Goal: Task Accomplishment & Management: Complete application form

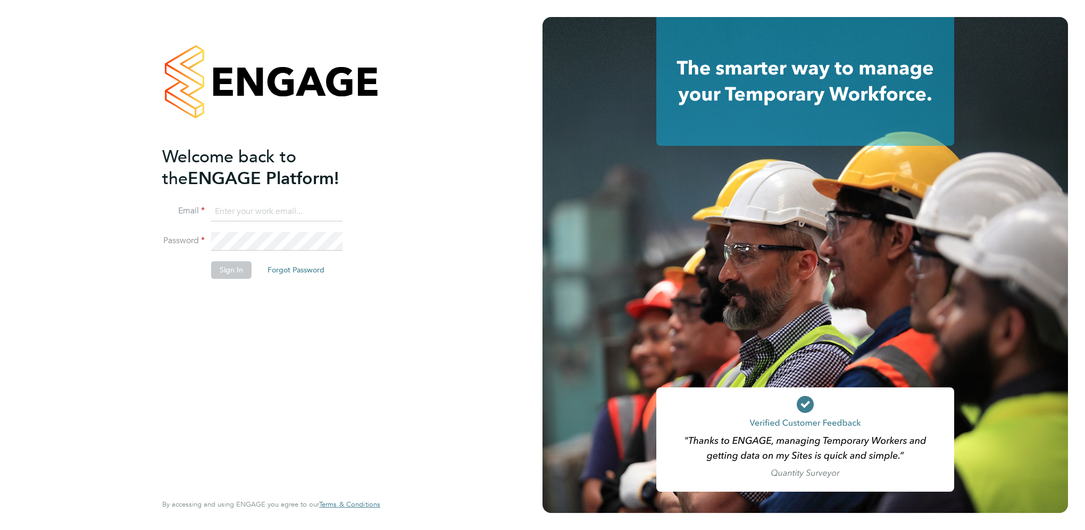
type input "josh.hall2@vistry.co.uk"
click at [227, 274] on button "Sign In" at bounding box center [231, 269] width 40 height 17
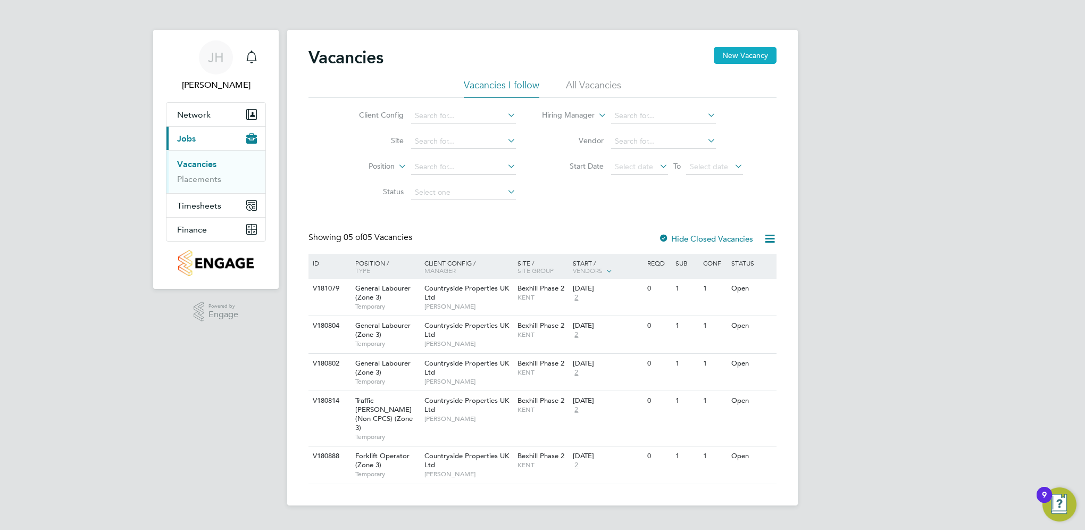
click at [738, 54] on button "New Vacancy" at bounding box center [745, 55] width 63 height 17
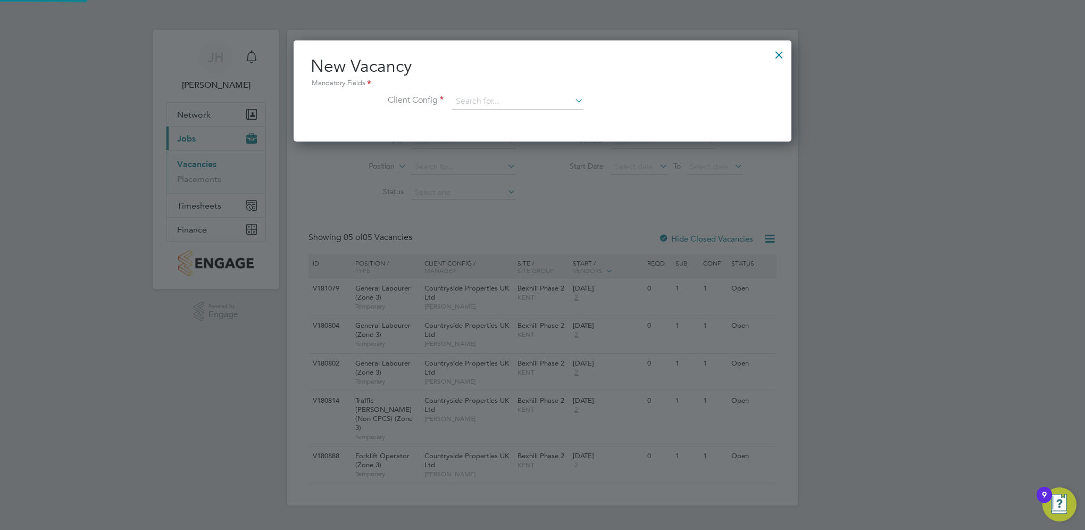
scroll to position [101, 498]
click at [524, 95] on input at bounding box center [517, 102] width 131 height 16
click at [519, 233] on li "Countryside Properties UK Ltd" at bounding box center [588, 231] width 272 height 14
type input "Countryside Properties UK Ltd"
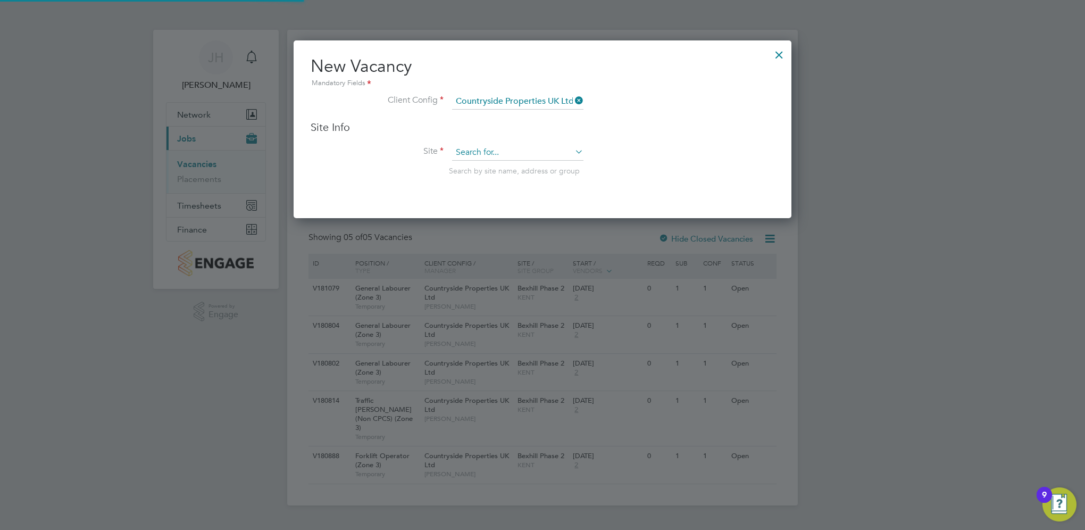
click at [494, 153] on input at bounding box center [517, 153] width 131 height 16
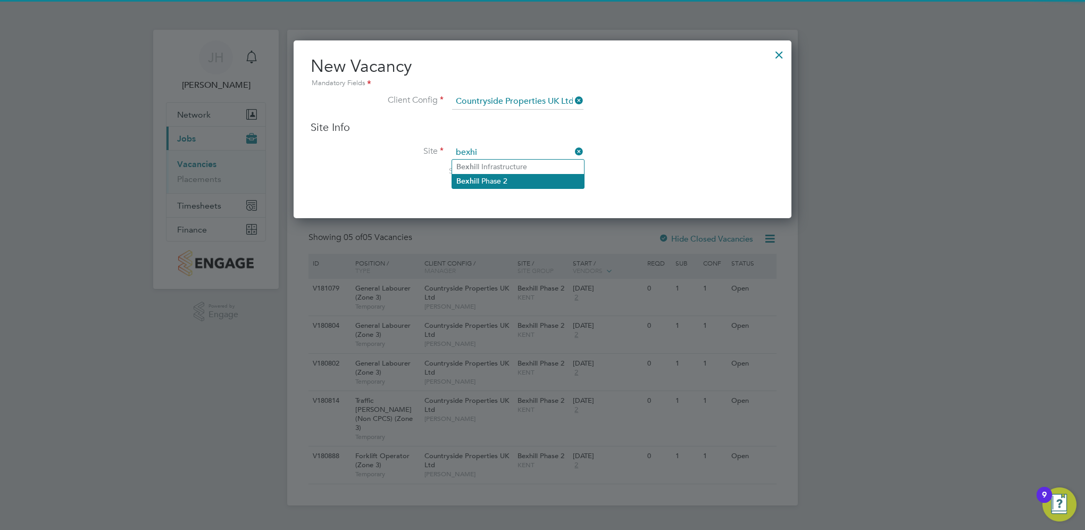
click at [482, 185] on li "Bexhi ll Phase 2" at bounding box center [518, 181] width 132 height 14
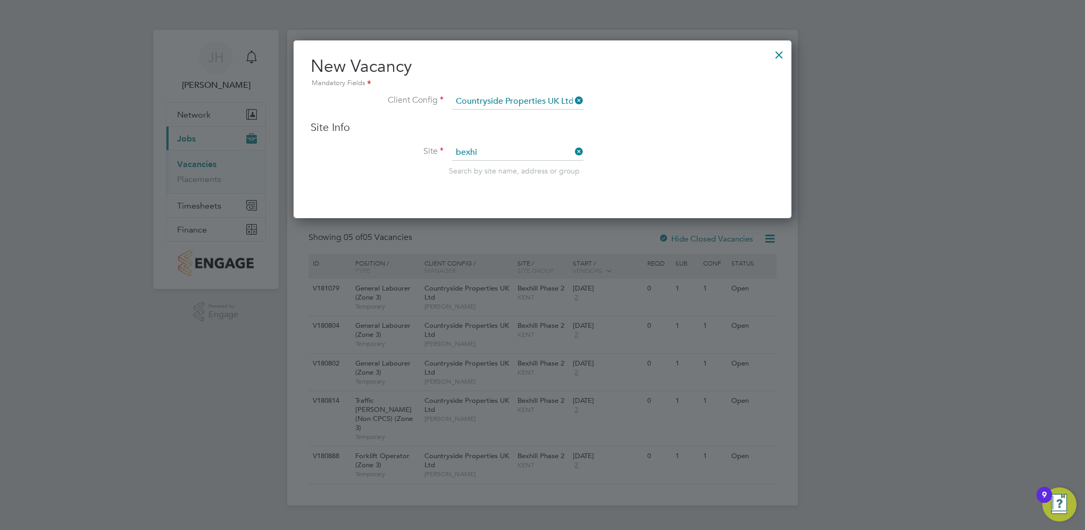
type input "Bexhill Phase 2"
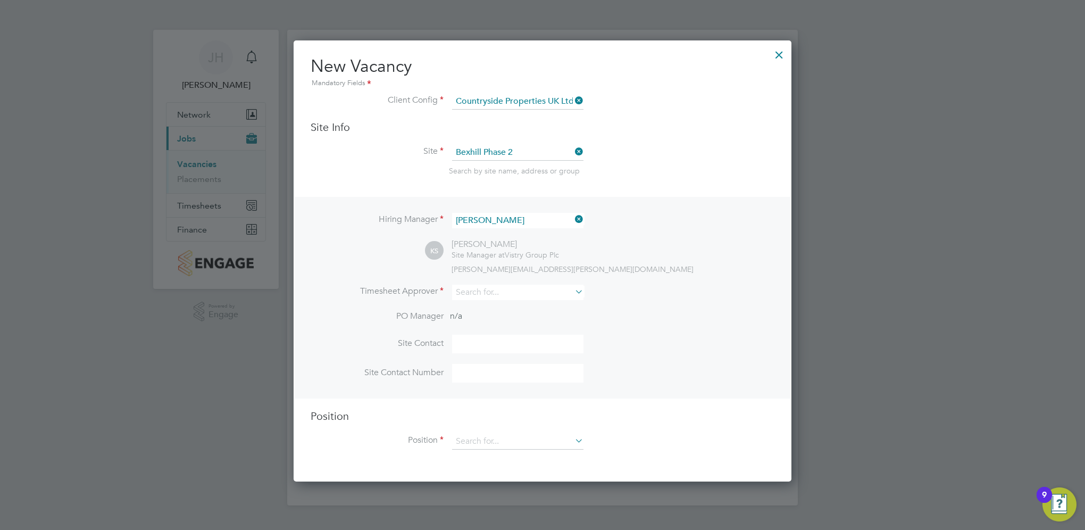
scroll to position [439, 498]
click at [484, 294] on input at bounding box center [517, 292] width 131 height 15
click at [495, 322] on li "Kevin Shannon" at bounding box center [518, 320] width 132 height 14
type input "[PERSON_NAME]"
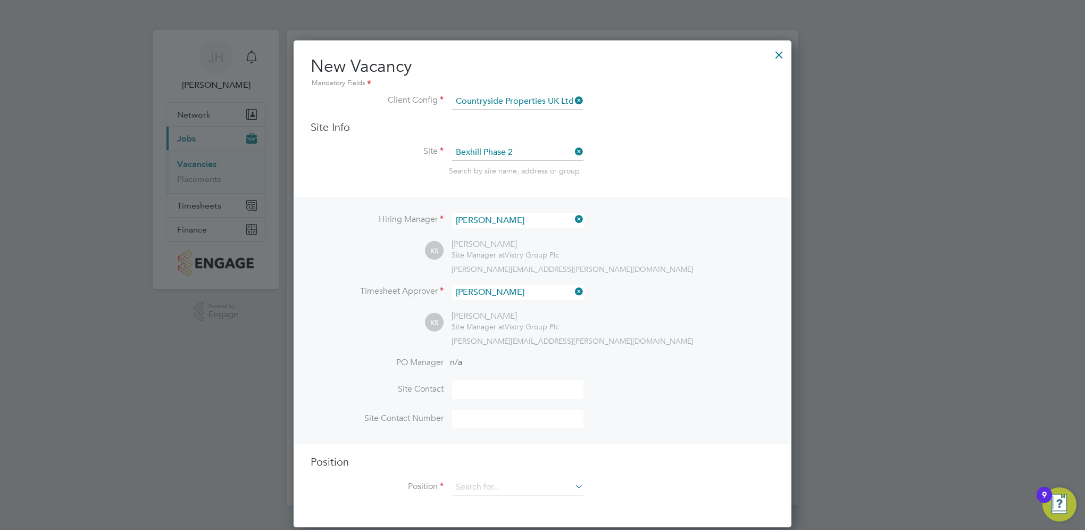
click at [487, 389] on input at bounding box center [517, 389] width 131 height 19
type input "[PERSON_NAME]"
type input "+447562670639"
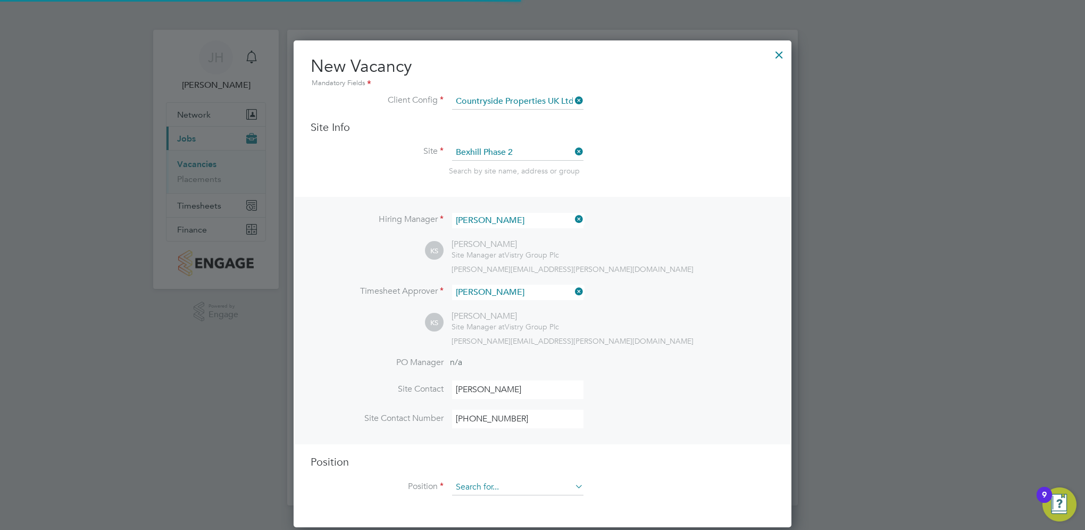
click at [489, 486] on input at bounding box center [517, 487] width 131 height 16
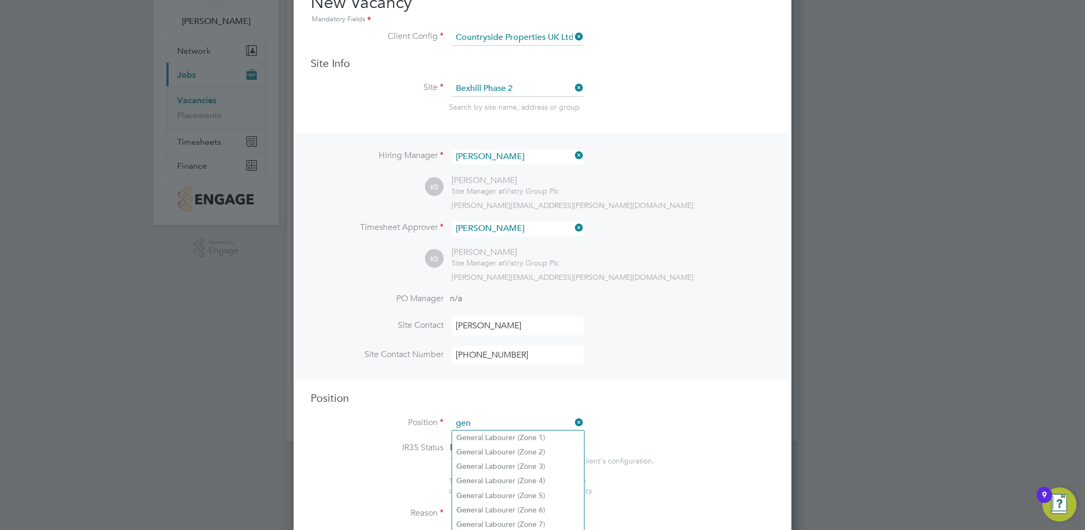
scroll to position [160, 0]
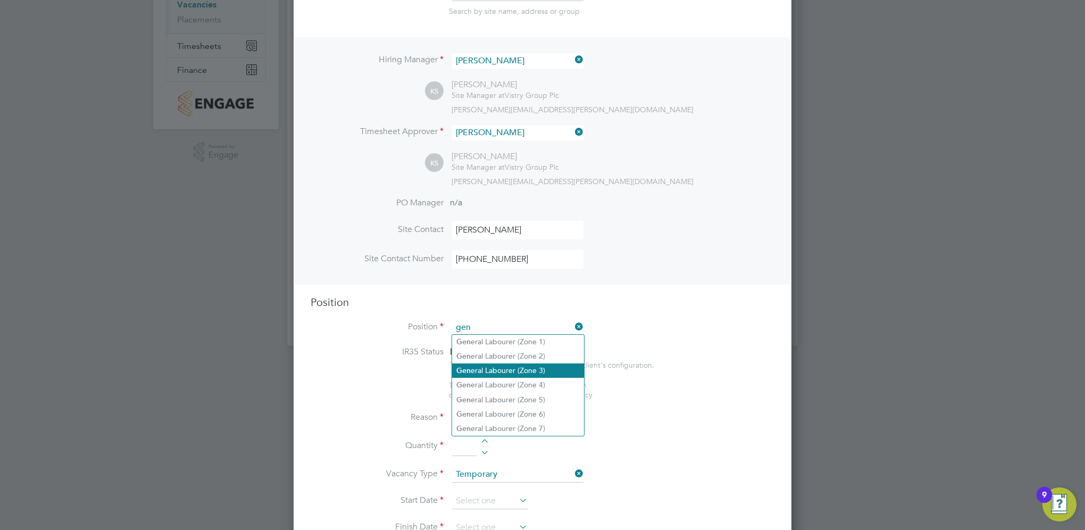
click at [479, 372] on li "Gen eral Labourer (Zone 3)" at bounding box center [518, 370] width 132 height 14
type input "General Labourer (Zone 3)"
type textarea "- General labouring duties - Supporting the trades on site - Moving materials a…"
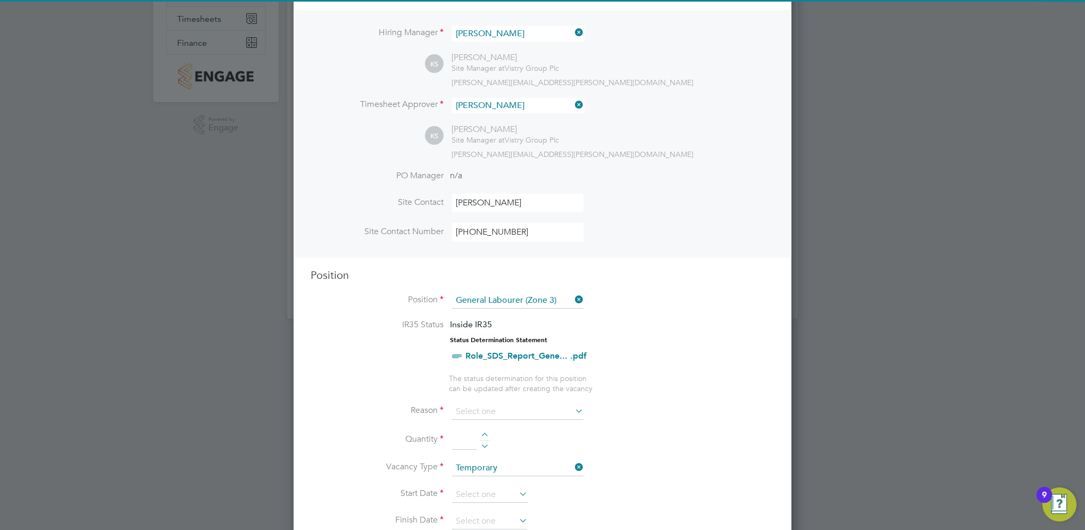
scroll to position [213, 0]
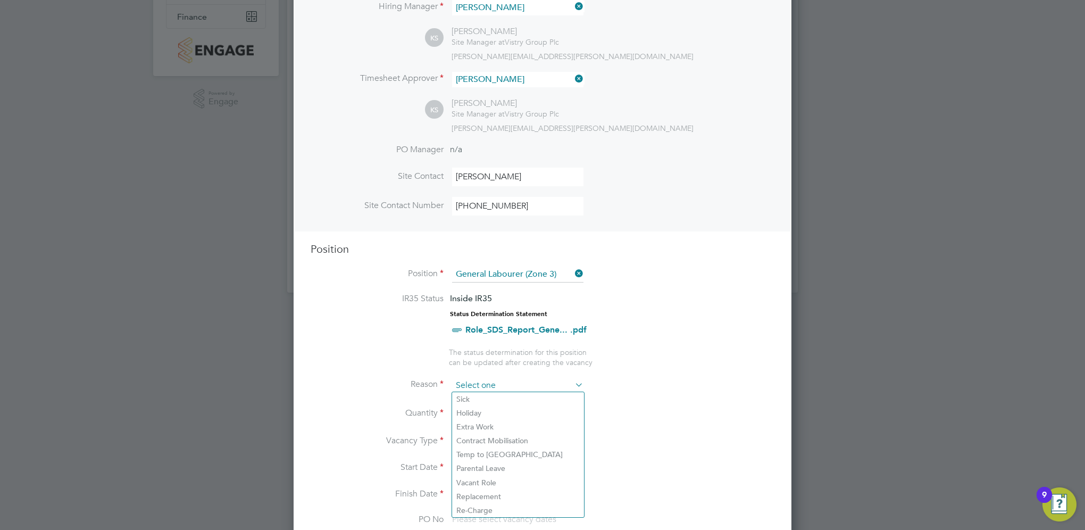
click at [486, 381] on input at bounding box center [517, 386] width 131 height 16
click at [478, 426] on li "Extra Work" at bounding box center [518, 427] width 132 height 14
type input "Extra Work"
click at [467, 412] on input at bounding box center [464, 413] width 24 height 19
type input "1"
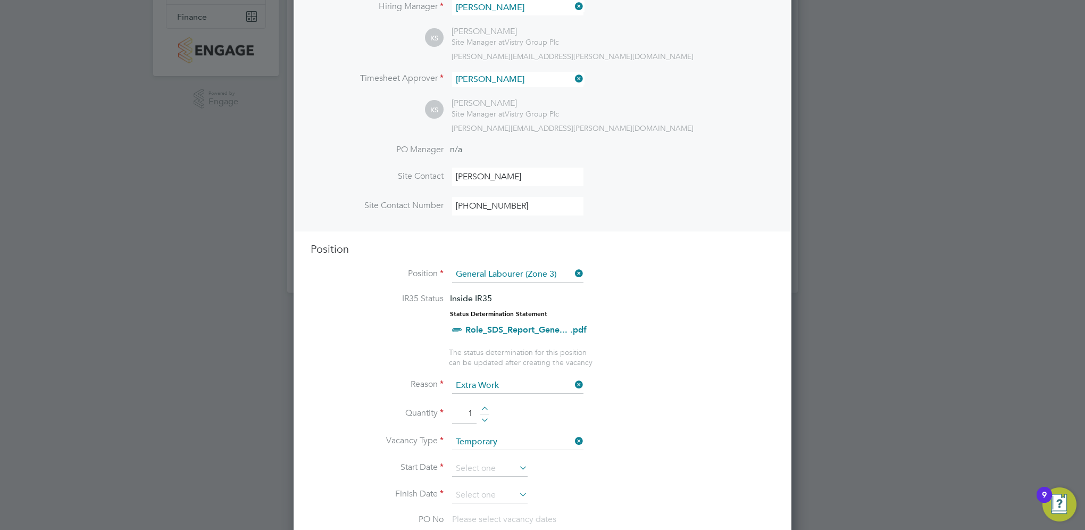
click at [423, 411] on label "Quantity" at bounding box center [377, 412] width 133 height 11
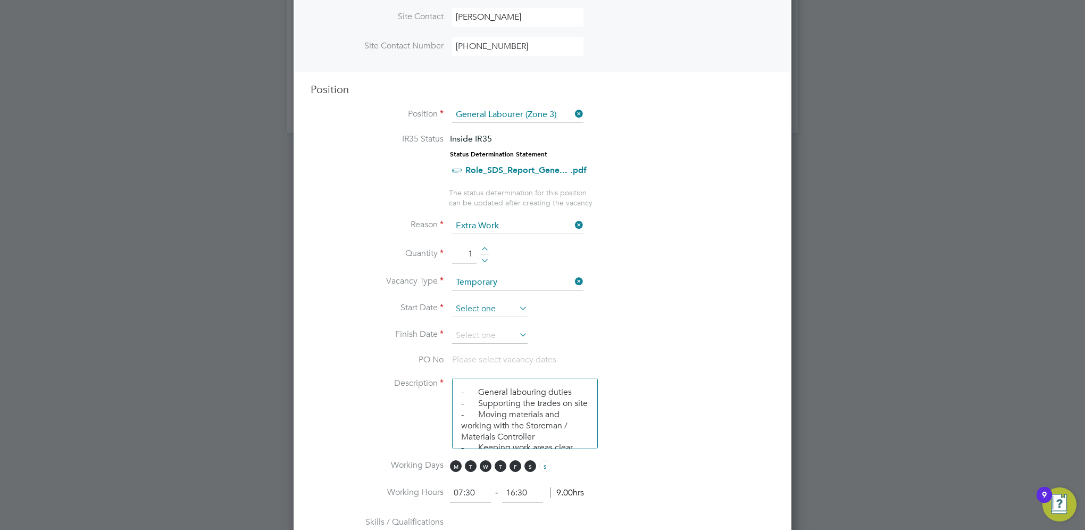
click at [486, 302] on input at bounding box center [490, 309] width 76 height 16
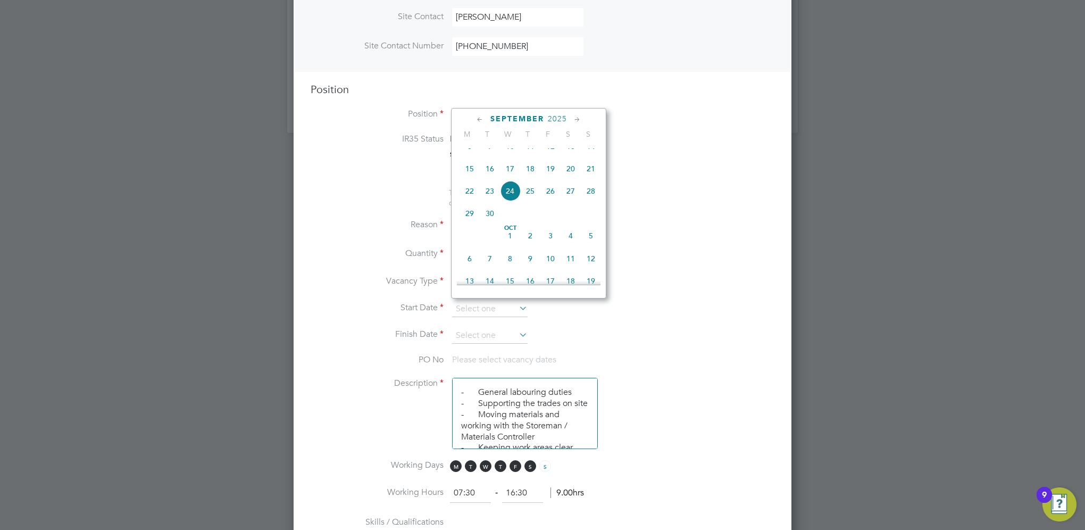
click at [462, 200] on span "22" at bounding box center [470, 191] width 20 height 20
type input "[DATE]"
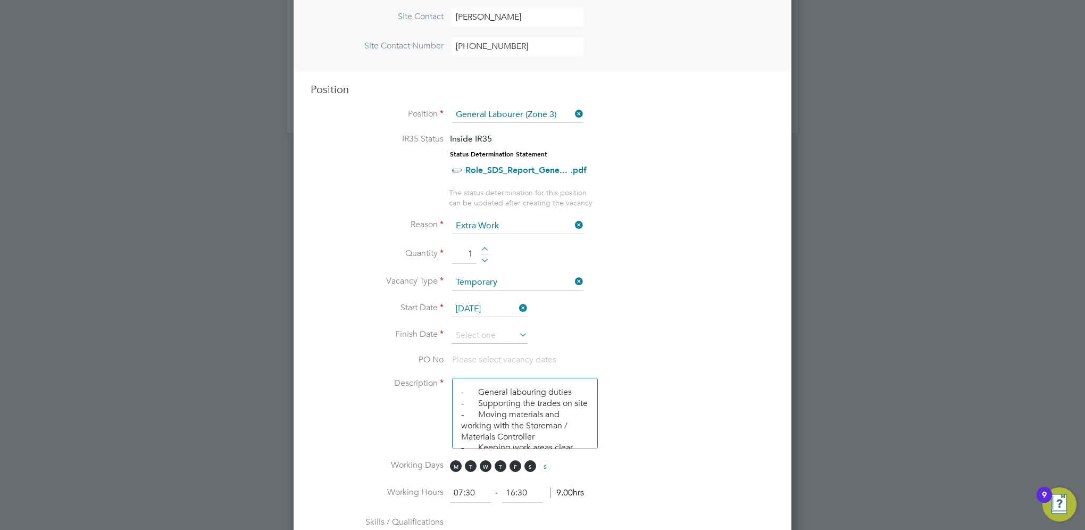
click at [475, 322] on li "Start Date 22 Sep 2025" at bounding box center [543, 314] width 464 height 27
click at [479, 330] on input at bounding box center [490, 336] width 76 height 16
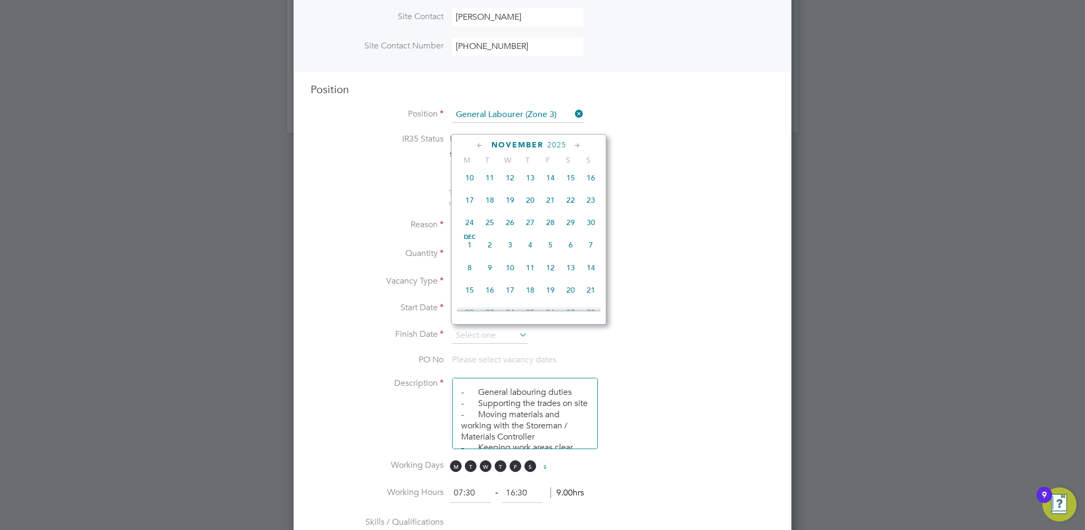
scroll to position [660, 0]
click at [470, 276] on span "15" at bounding box center [470, 265] width 20 height 20
type input "[DATE]"
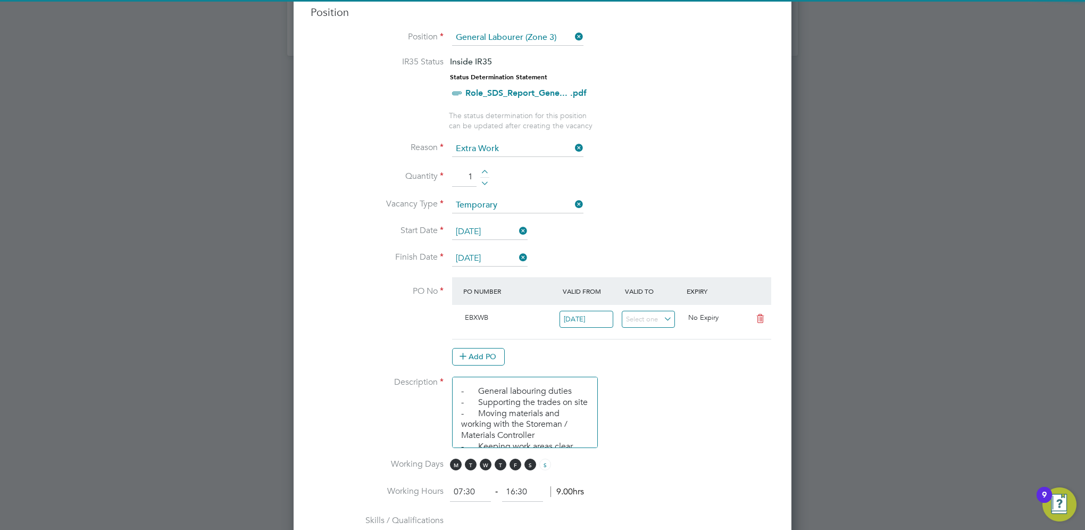
scroll to position [479, 0]
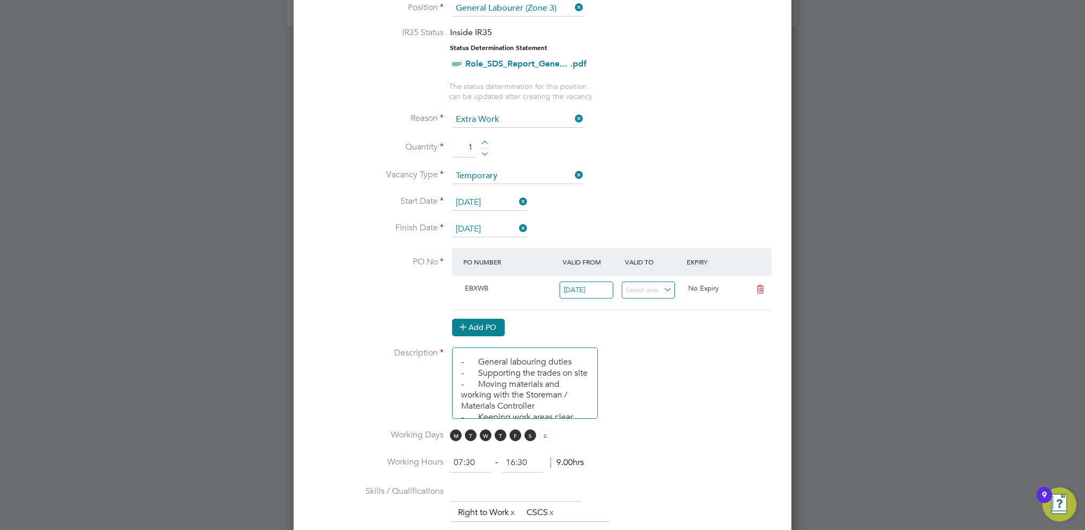
click at [481, 319] on button "Add PO" at bounding box center [478, 327] width 53 height 17
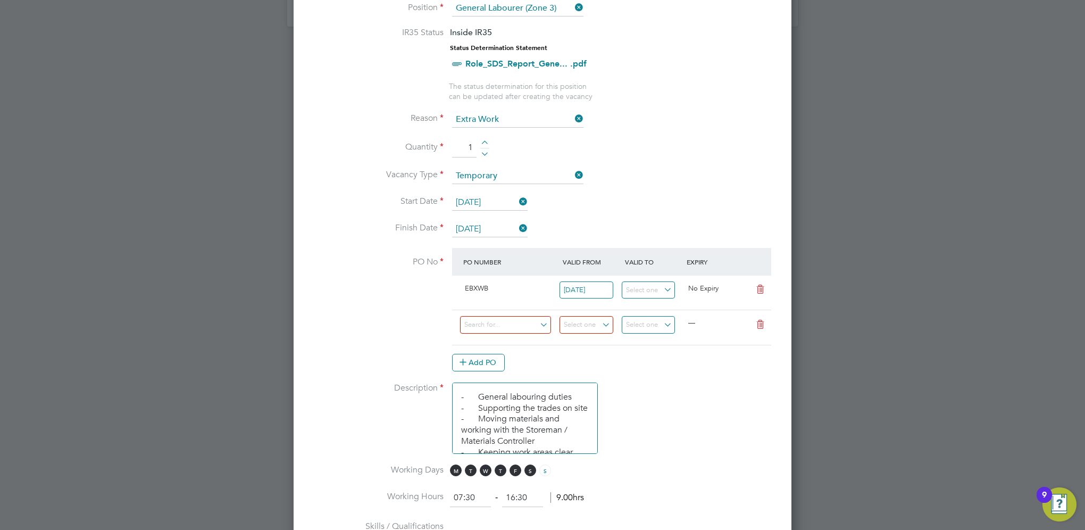
scroll to position [1635, 498]
click at [509, 321] on input at bounding box center [505, 325] width 91 height 18
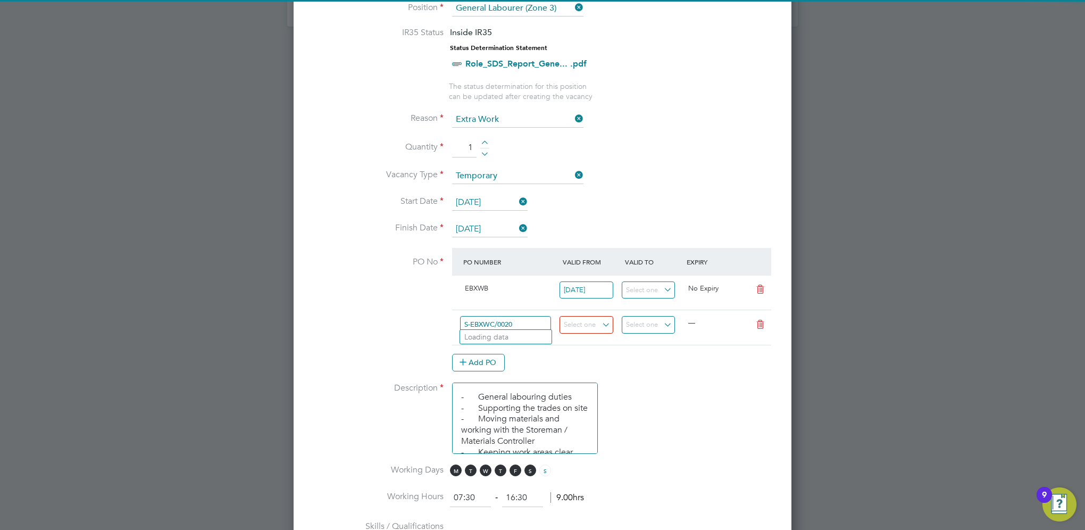
type input "S-EBXWC/00205"
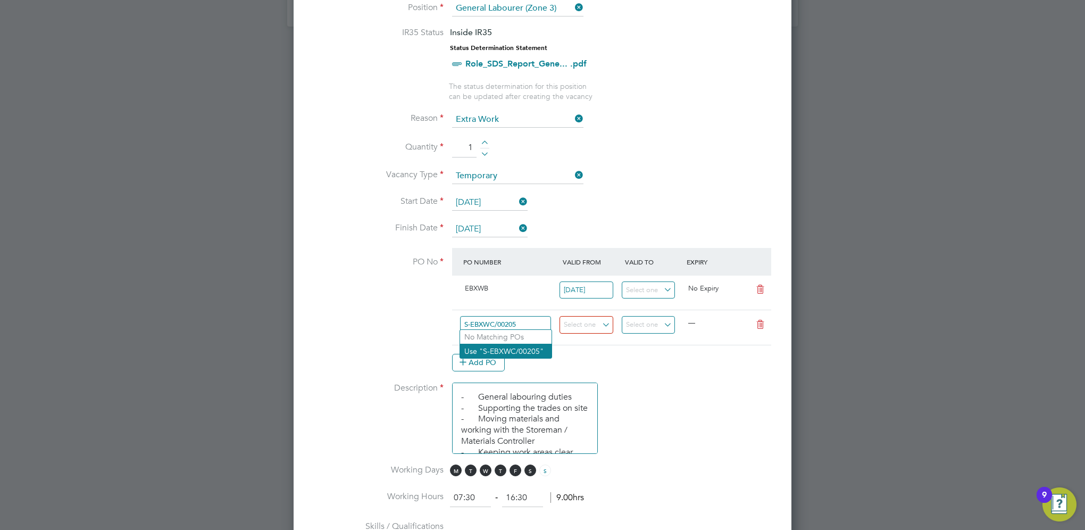
click at [515, 348] on li "Use "S-EBXWC/00205"" at bounding box center [505, 351] width 91 height 14
click at [763, 288] on icon at bounding box center [760, 289] width 13 height 9
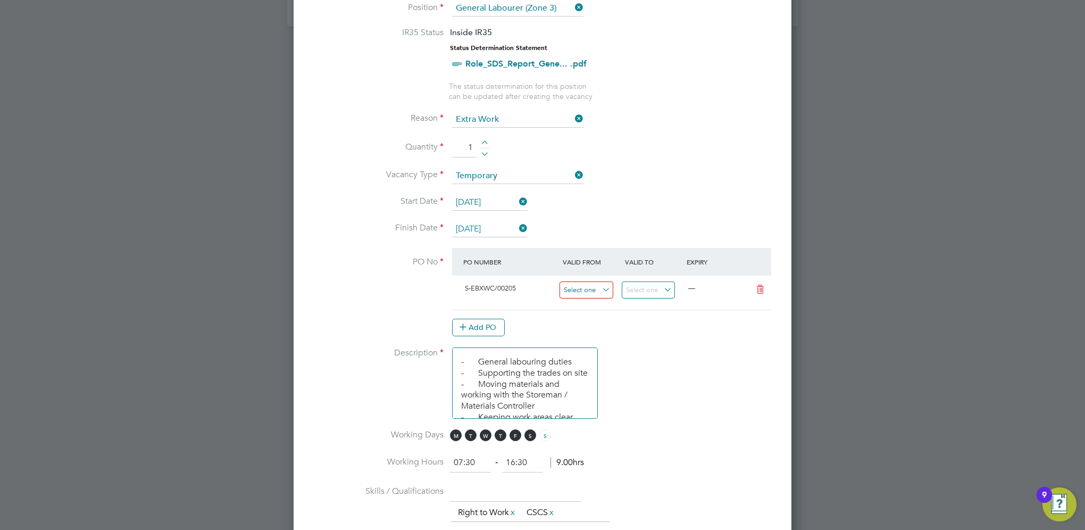
click at [605, 282] on input at bounding box center [587, 290] width 54 height 18
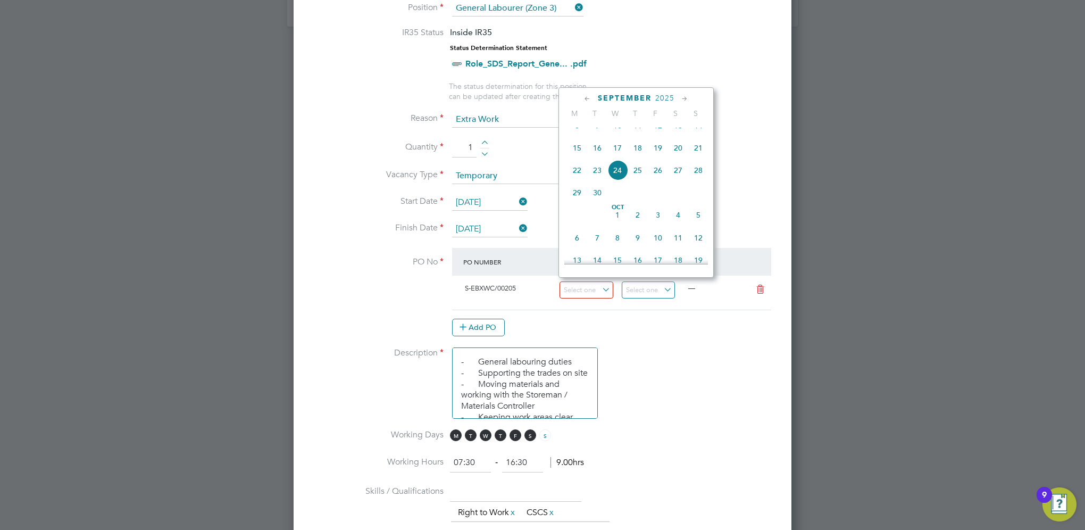
click at [579, 176] on span "22" at bounding box center [577, 170] width 20 height 20
type input "[DATE]"
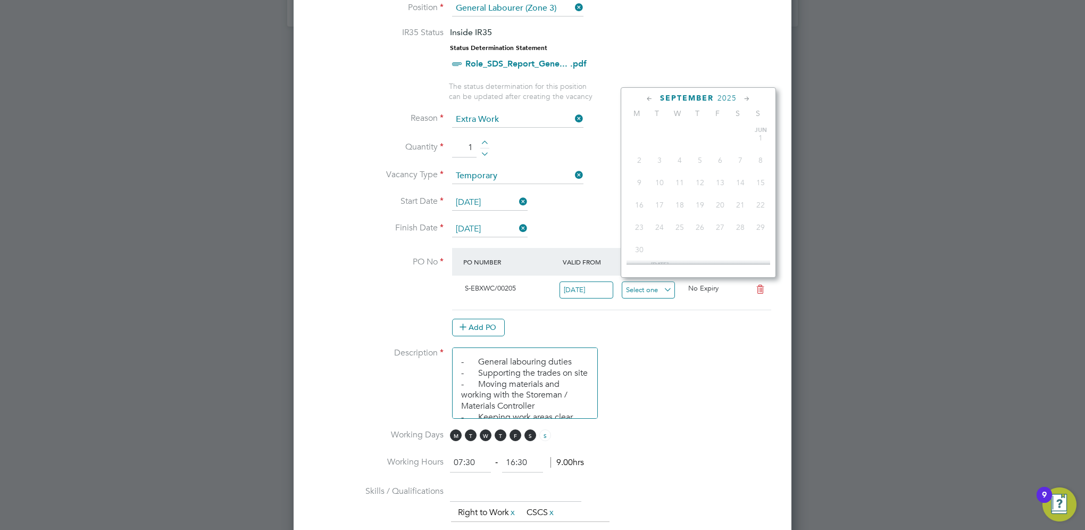
click at [639, 284] on input at bounding box center [649, 290] width 54 height 18
click at [642, 176] on span "15" at bounding box center [639, 165] width 20 height 20
type input "[DATE]"
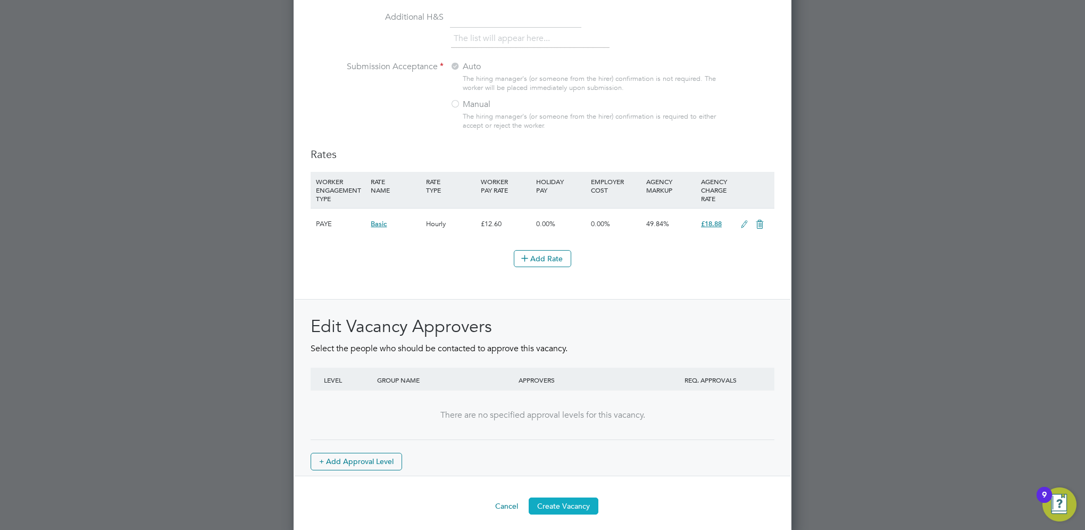
click at [569, 497] on button "Create Vacancy" at bounding box center [564, 505] width 70 height 17
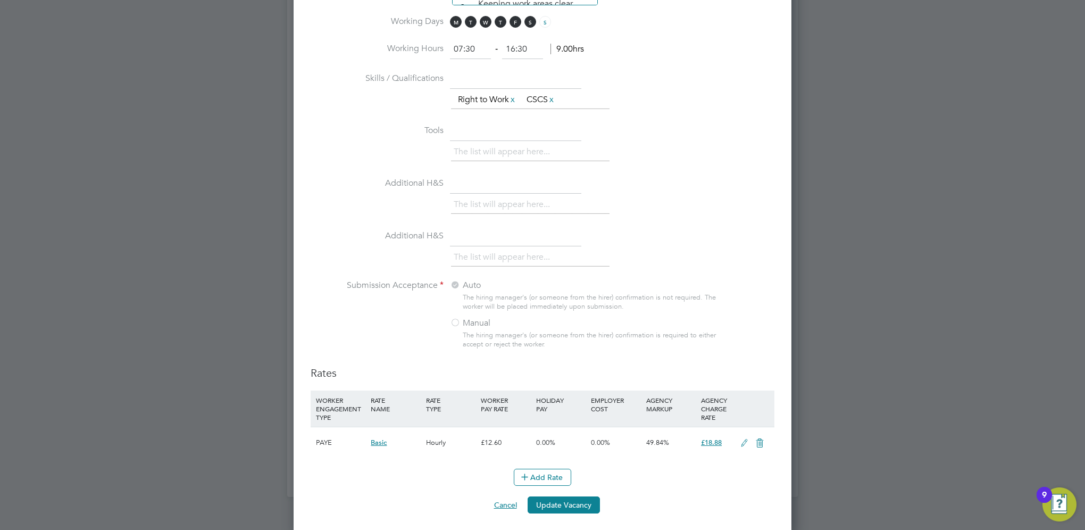
click at [511, 500] on button "Cancel" at bounding box center [506, 504] width 40 height 17
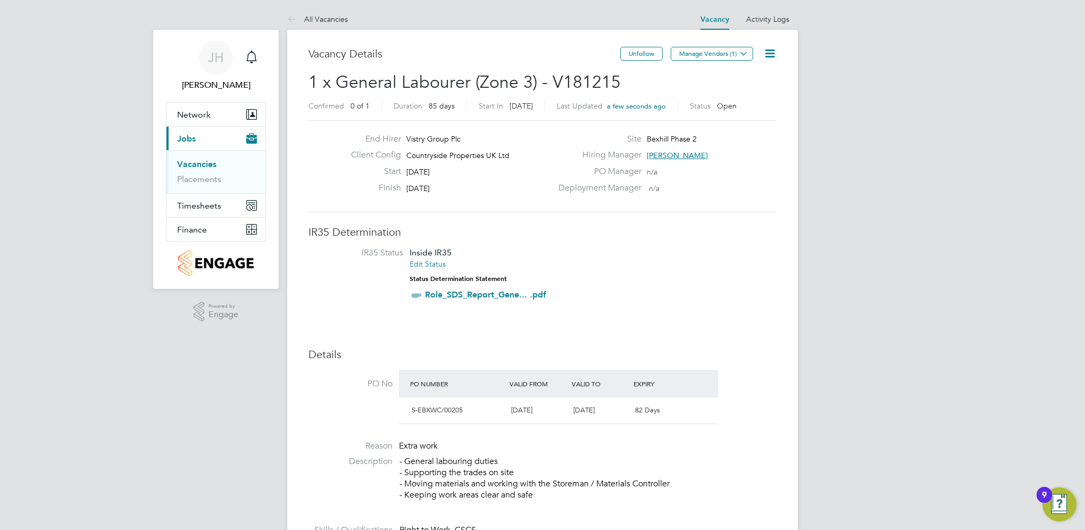
click at [769, 55] on icon at bounding box center [769, 53] width 13 height 13
click at [670, 78] on h2 "1 x General Labourer (Zone 3) - V181215 Confirmed 0 of 1 Duration 85 days Start…" at bounding box center [543, 93] width 468 height 45
click at [720, 56] on button "Manage Vendors (1)" at bounding box center [712, 54] width 82 height 14
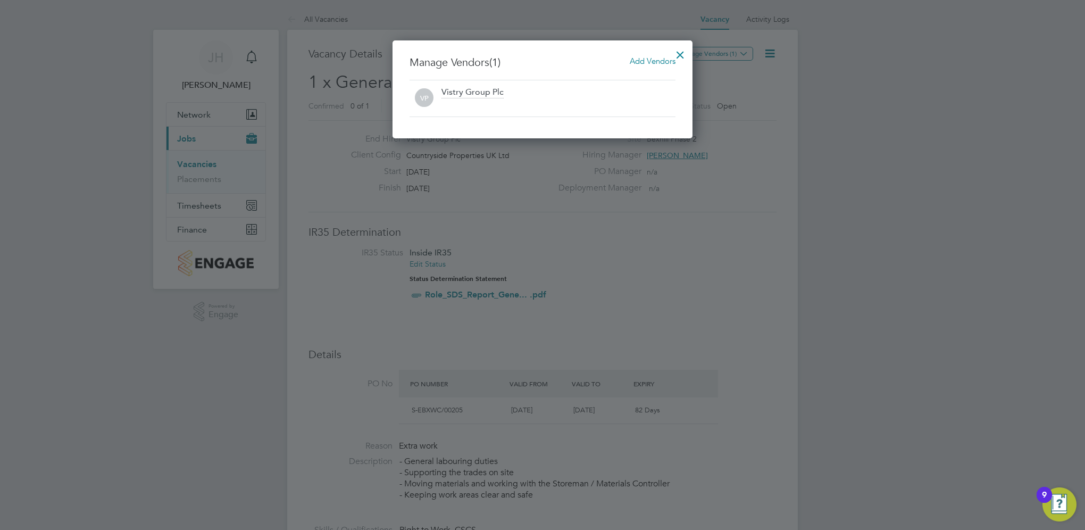
click at [679, 51] on div at bounding box center [680, 52] width 19 height 19
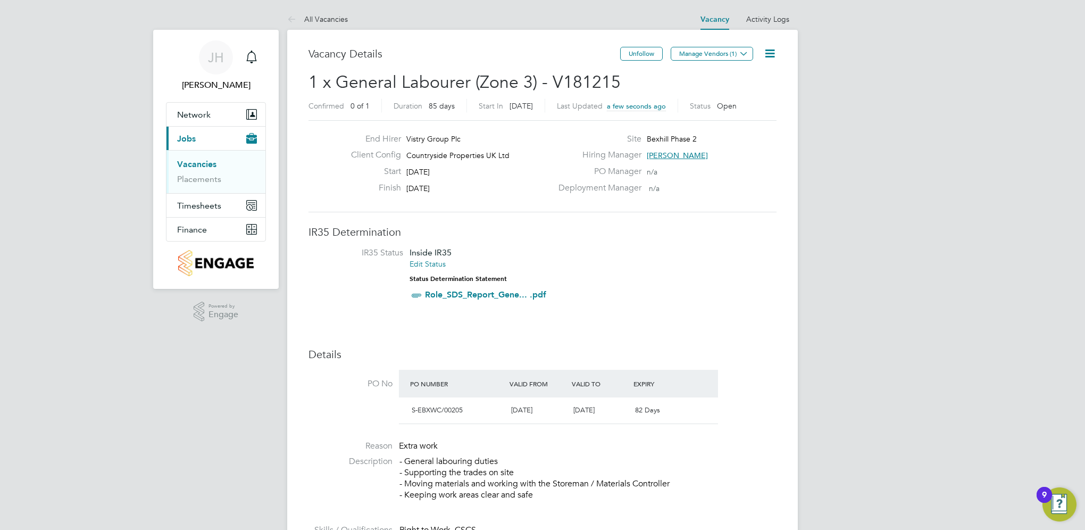
click at [770, 57] on icon at bounding box center [769, 53] width 13 height 13
click at [705, 230] on h3 "IR35 Determination" at bounding box center [543, 232] width 468 height 14
click at [777, 47] on icon at bounding box center [769, 53] width 13 height 13
click at [730, 75] on li "Edit Vacancy e" at bounding box center [744, 78] width 62 height 15
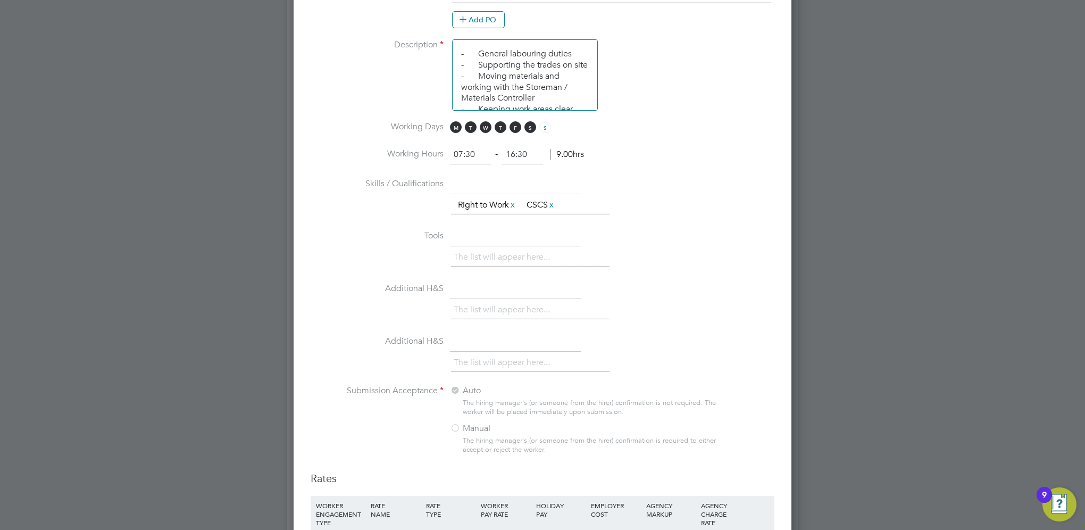
scroll to position [680, 0]
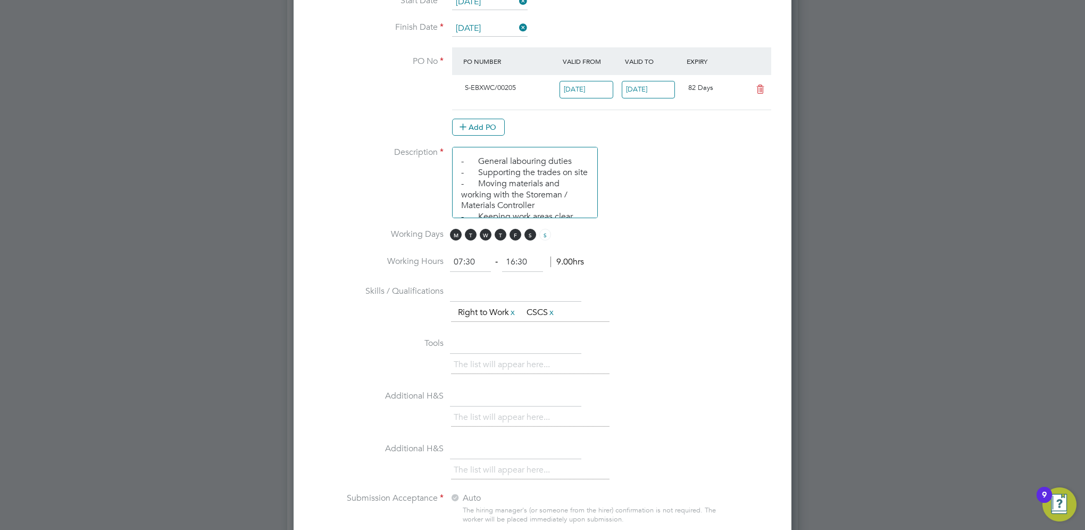
click at [758, 85] on icon at bounding box center [760, 89] width 13 height 9
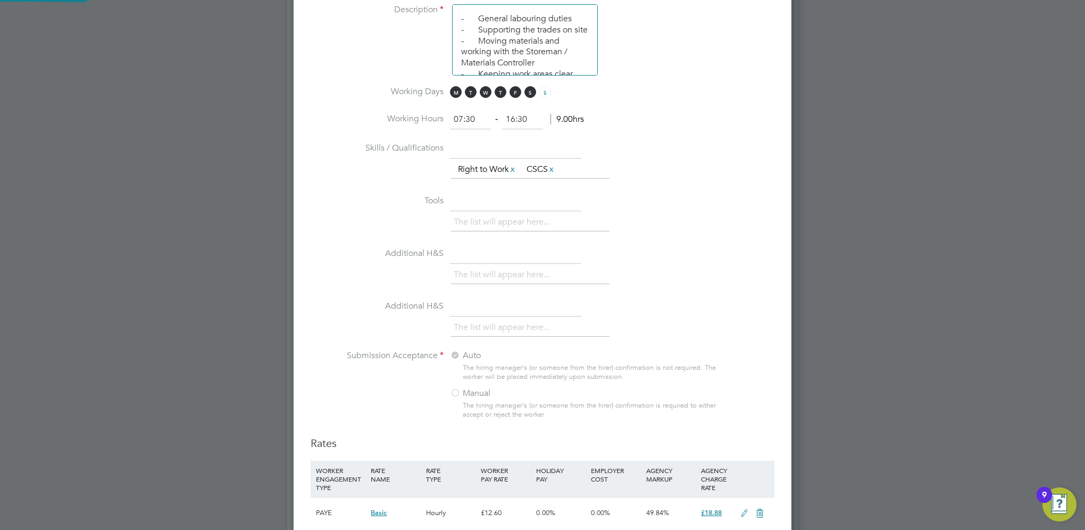
scroll to position [908, 0]
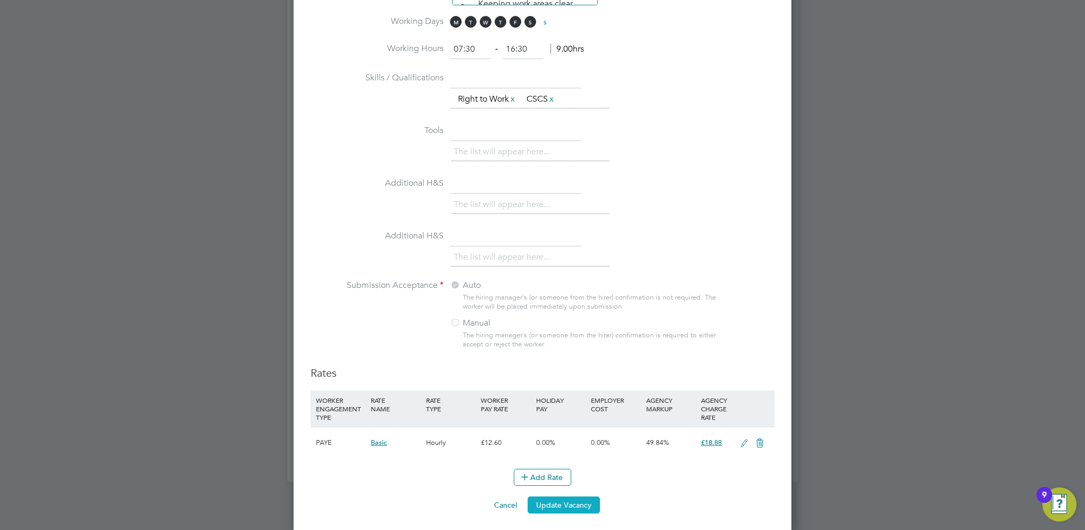
click at [557, 504] on button "Update Vacancy" at bounding box center [564, 504] width 72 height 17
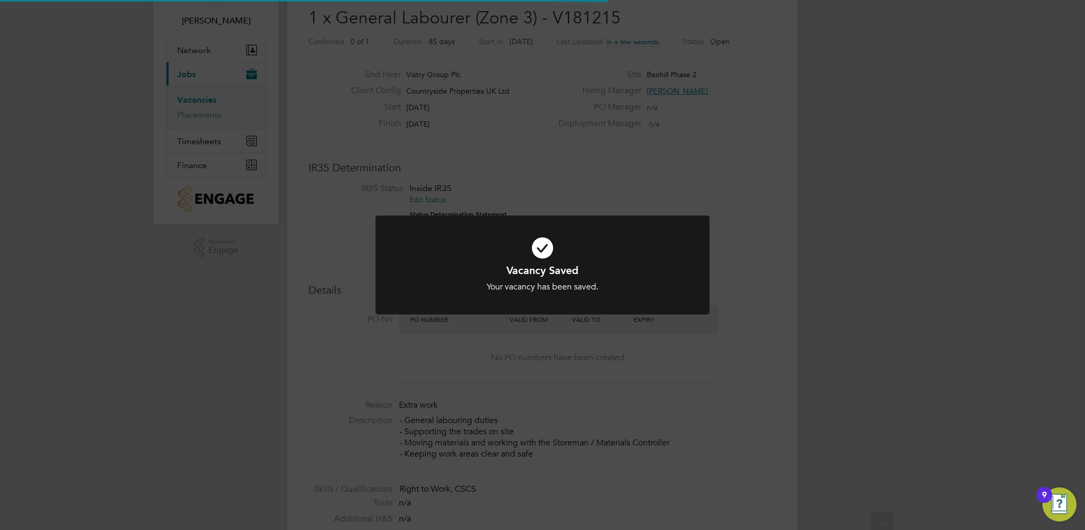
scroll to position [0, 0]
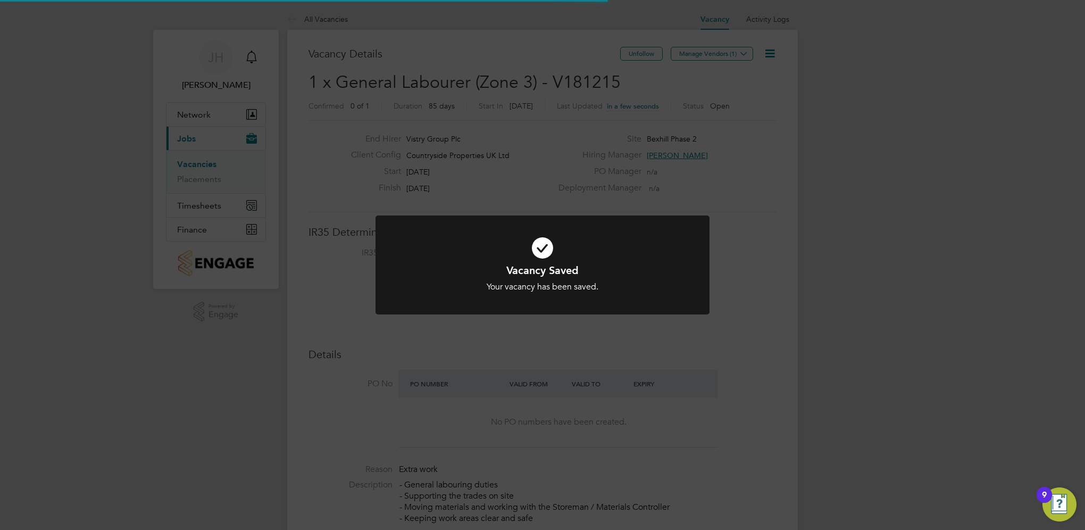
click at [634, 240] on icon at bounding box center [542, 247] width 277 height 41
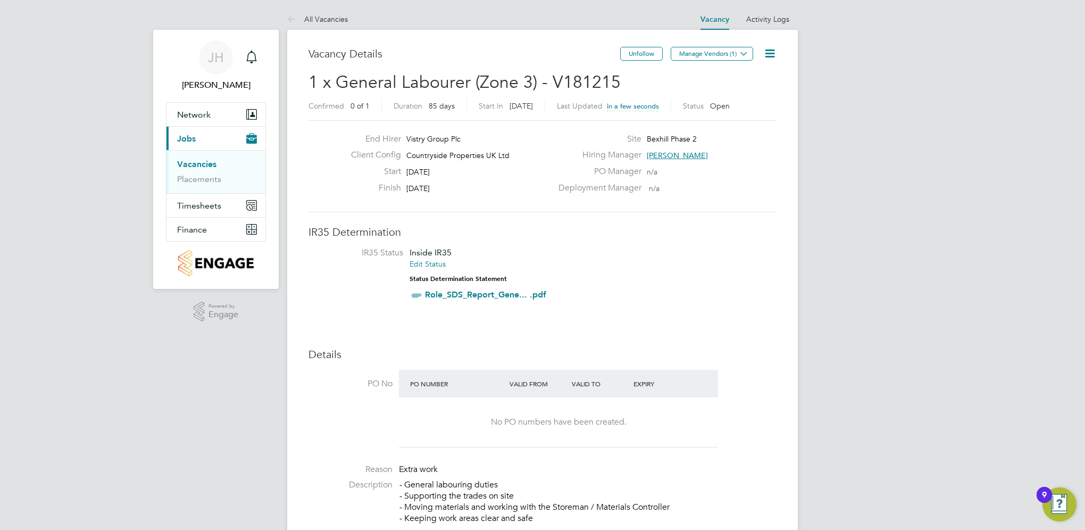
click at [776, 48] on icon at bounding box center [769, 53] width 13 height 13
click at [754, 93] on li "Update Status" at bounding box center [744, 93] width 62 height 15
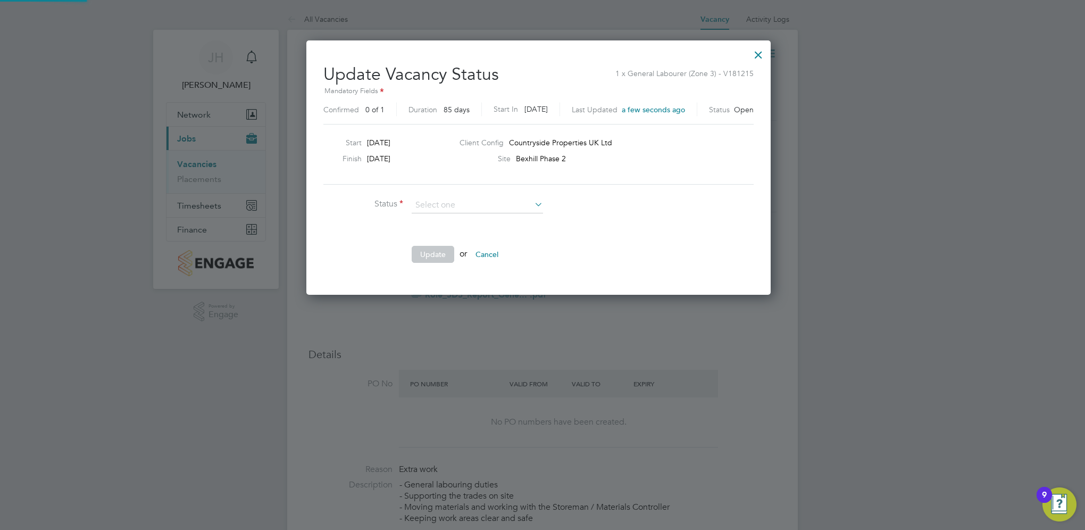
scroll to position [253, 472]
click at [455, 245] on li "Cancelled" at bounding box center [478, 246] width 132 height 14
type input "Cancelled"
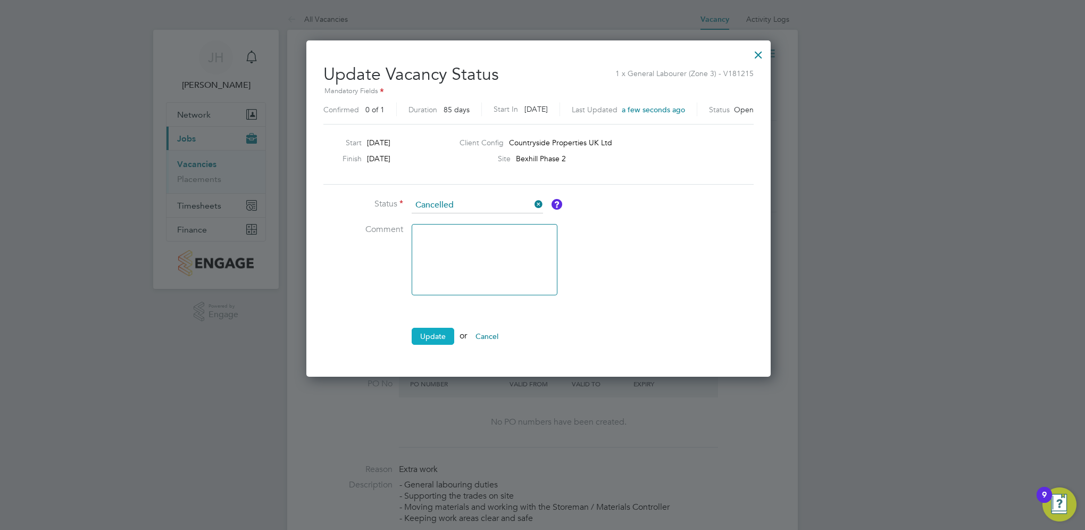
click at [438, 328] on button "Update" at bounding box center [433, 336] width 43 height 17
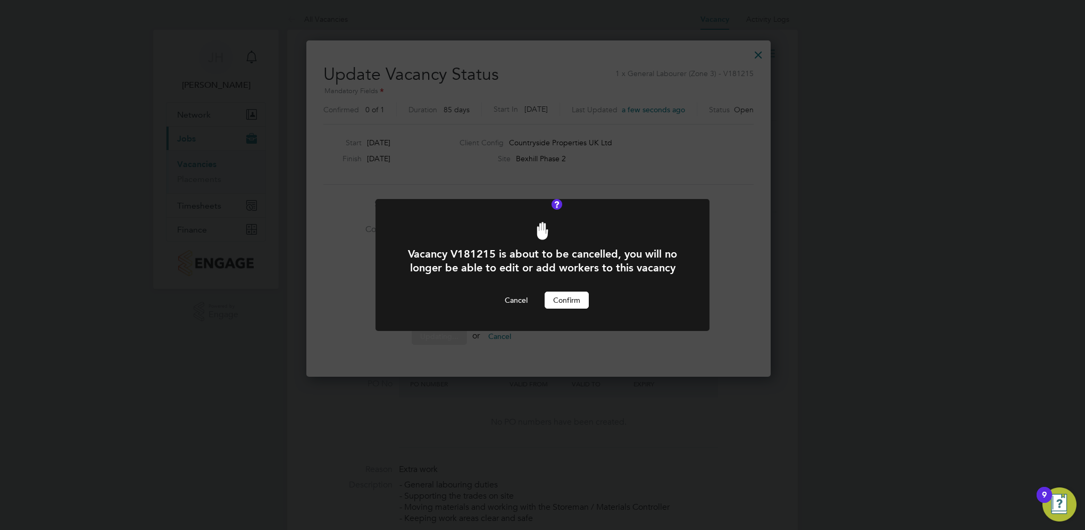
click at [567, 297] on button "Confirm" at bounding box center [567, 300] width 44 height 17
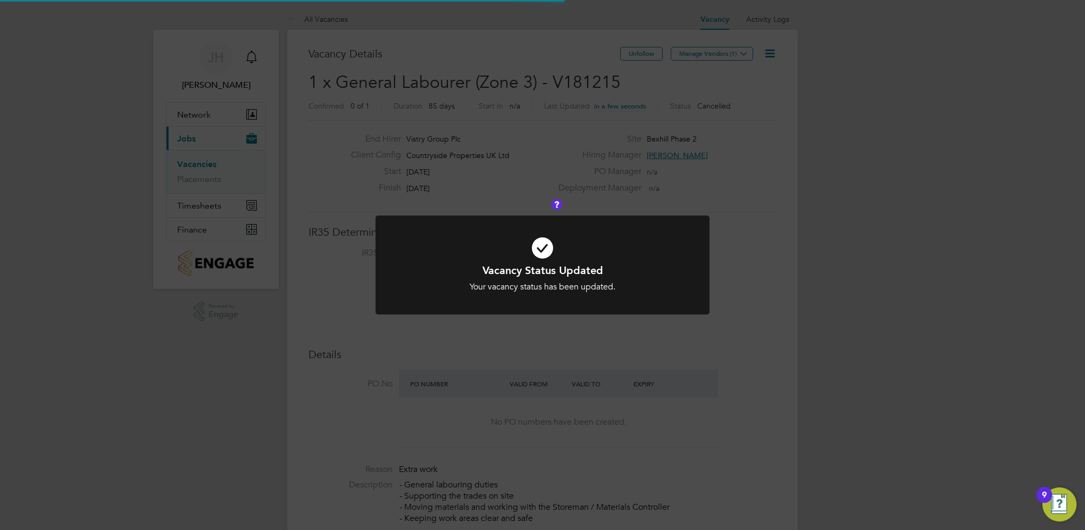
scroll to position [31, 74]
click at [535, 262] on icon at bounding box center [542, 247] width 277 height 41
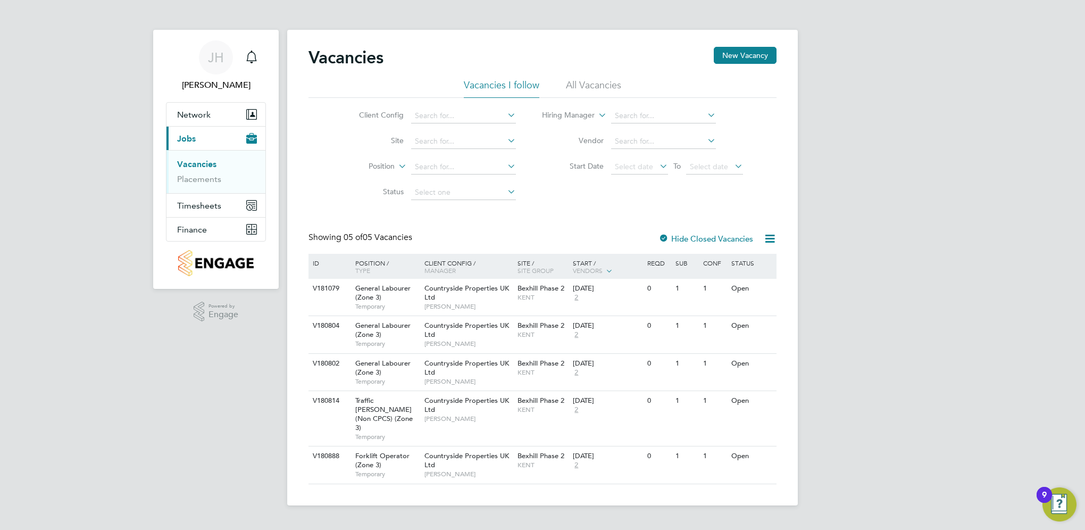
click at [572, 91] on li "All Vacancies" at bounding box center [593, 88] width 55 height 19
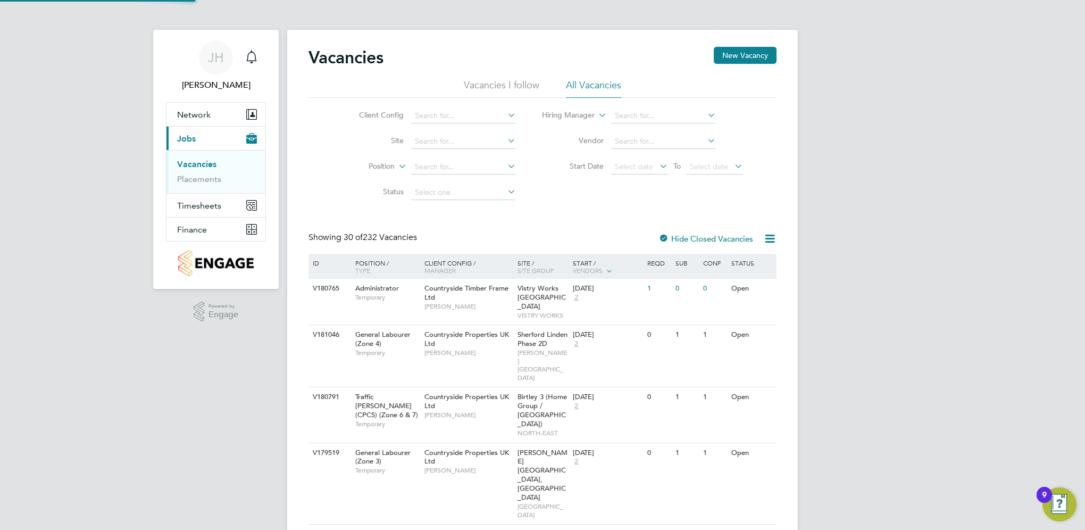
click at [438, 123] on li "Client Config" at bounding box center [429, 116] width 200 height 26
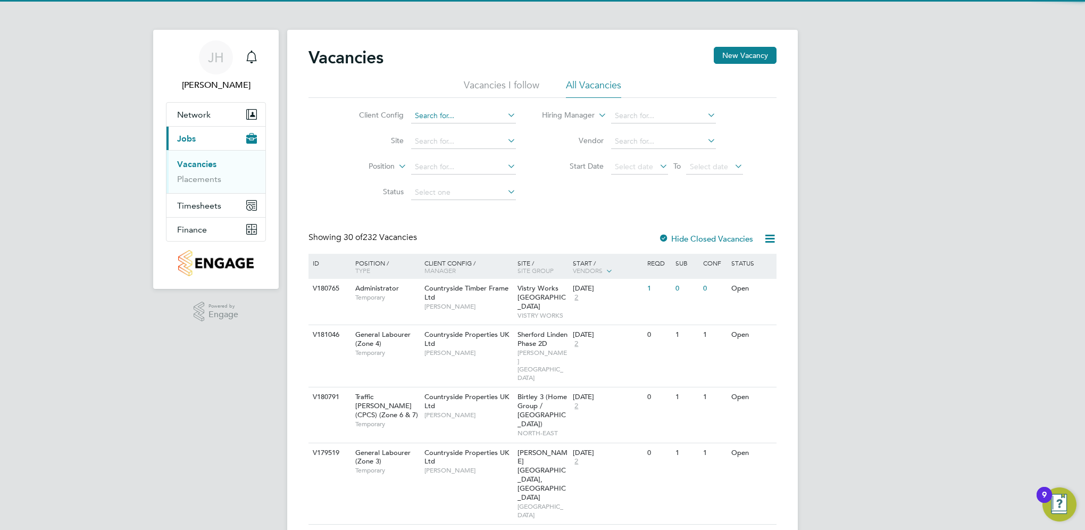
click at [432, 119] on input at bounding box center [463, 116] width 105 height 15
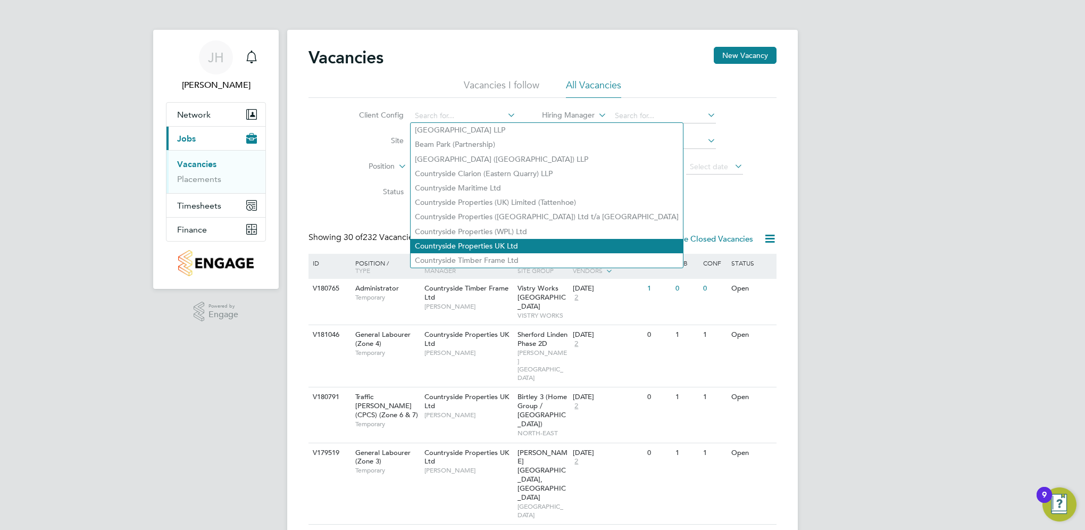
click at [449, 246] on li "Countryside Properties UK Ltd" at bounding box center [547, 246] width 272 height 14
type input "Countryside Properties UK Ltd"
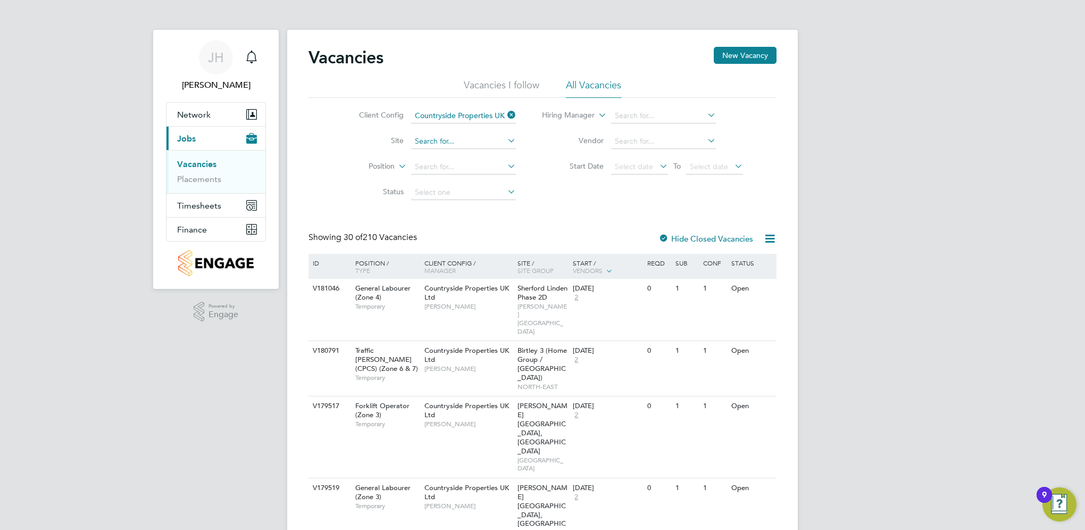
click at [435, 141] on input at bounding box center [463, 141] width 105 height 15
click at [451, 181] on li "Bex hill Phase 2" at bounding box center [466, 185] width 110 height 14
type input "Bexhill Phase 2"
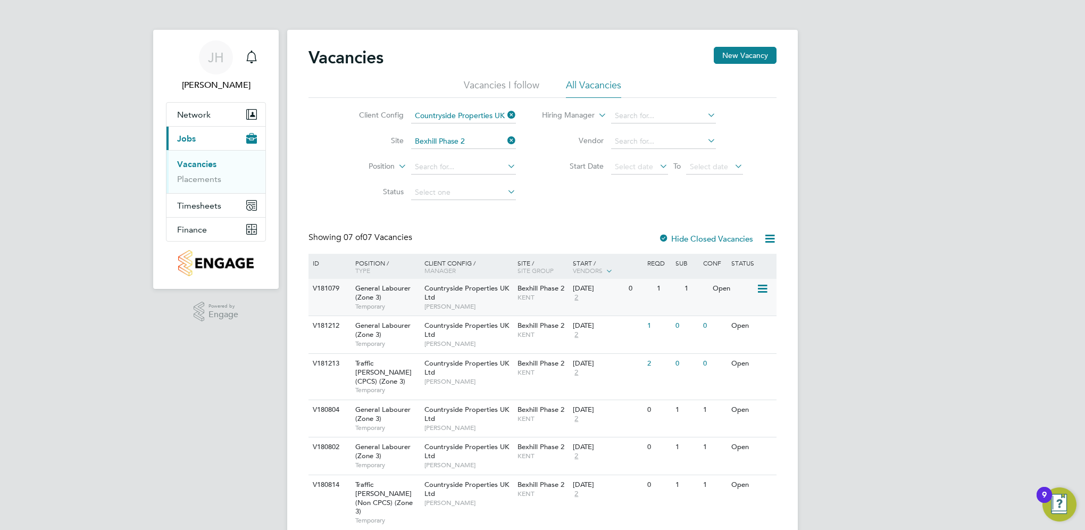
click at [502, 298] on div "Countryside Properties UK Ltd Kevin Shannon" at bounding box center [468, 297] width 93 height 37
click at [519, 336] on span "KENT" at bounding box center [543, 334] width 51 height 9
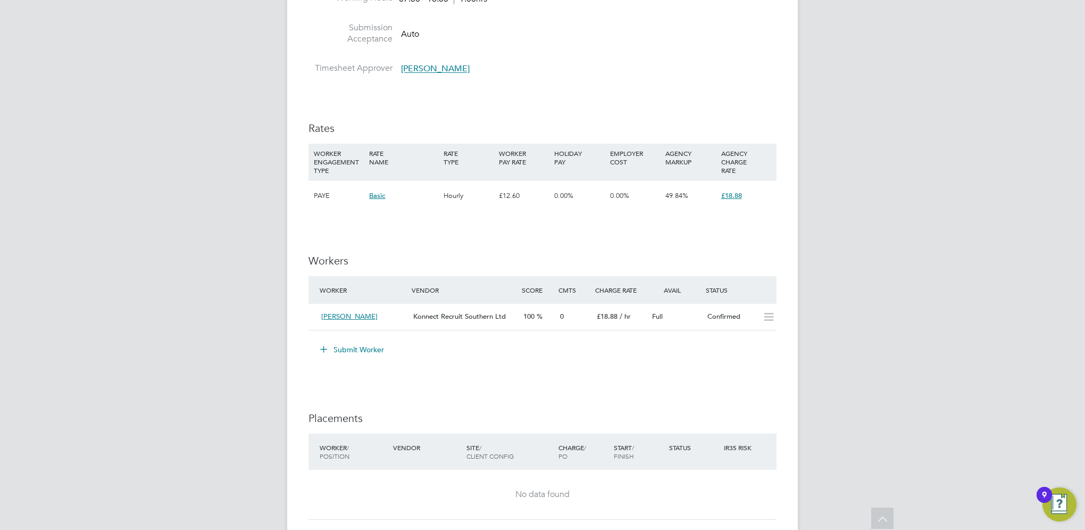
scroll to position [394, 0]
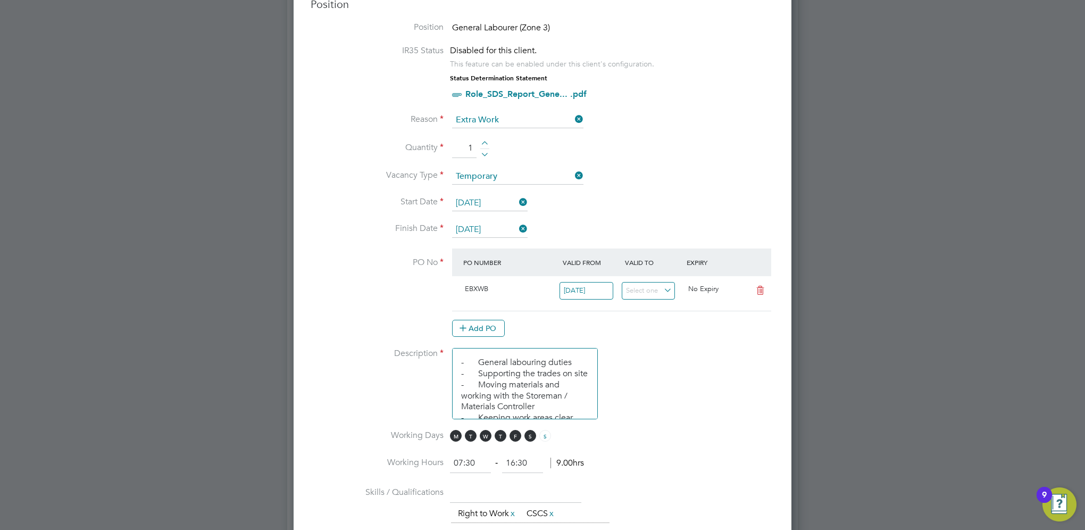
scroll to position [343, 0]
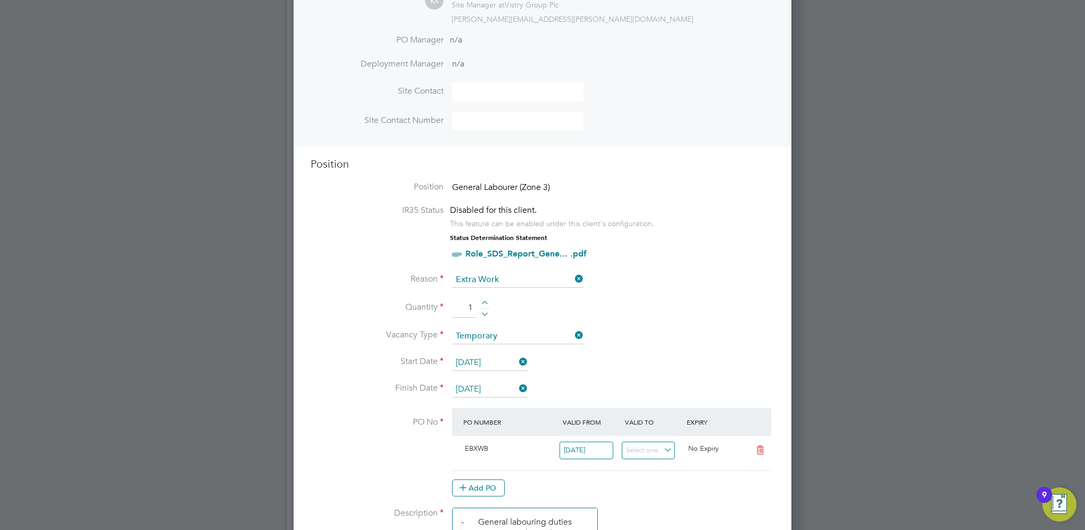
click at [483, 298] on li "Quantity 1" at bounding box center [543, 313] width 464 height 30
click at [484, 301] on div at bounding box center [484, 304] width 9 height 7
type input "2"
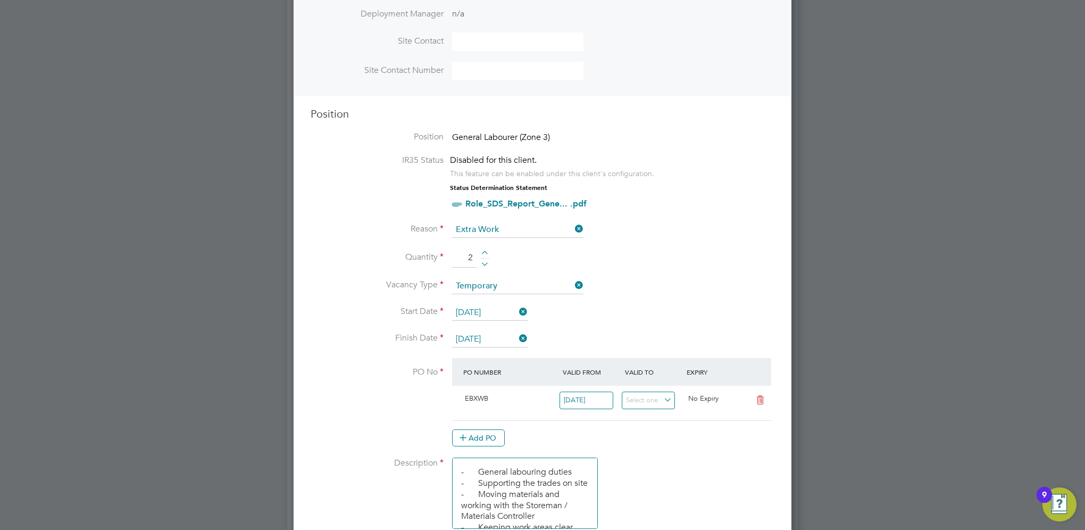
scroll to position [449, 0]
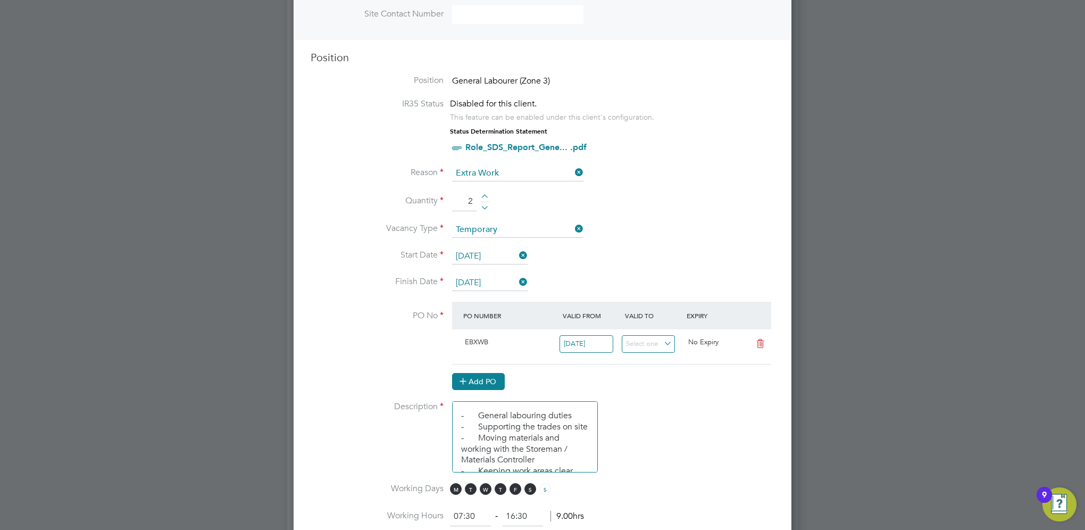
click at [492, 375] on button "Add PO" at bounding box center [478, 381] width 53 height 17
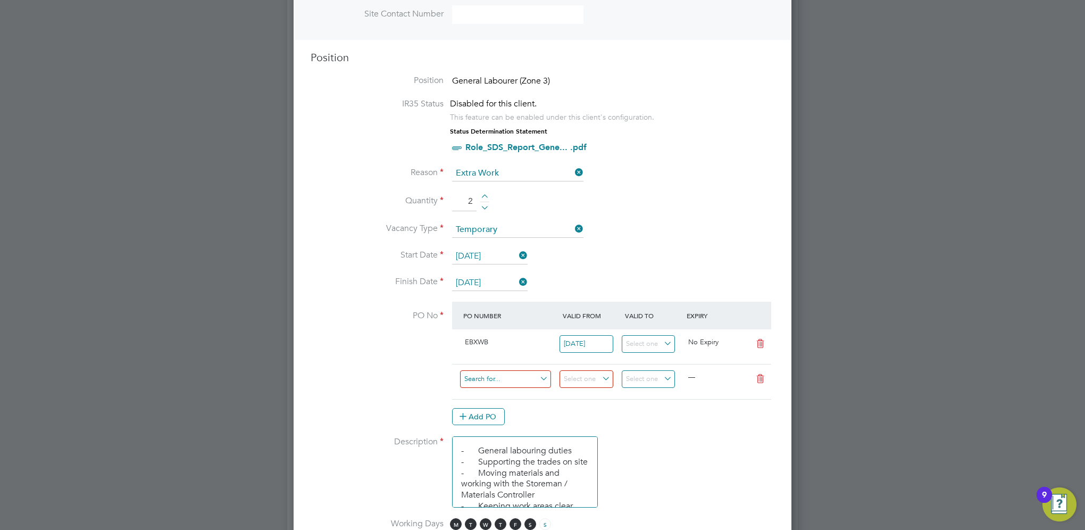
scroll to position [1417, 498]
click at [492, 372] on input at bounding box center [505, 379] width 91 height 18
type input "S-EBXWC/00205"
click at [508, 387] on b "S-EBXWC/00205" at bounding box center [493, 391] width 58 height 9
type input "[DATE]"
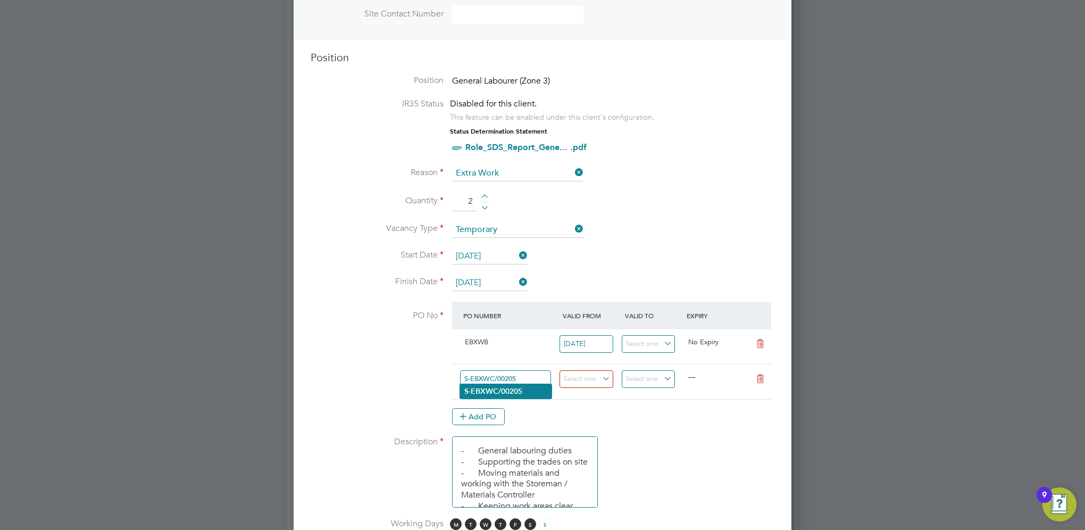
type input "[DATE]"
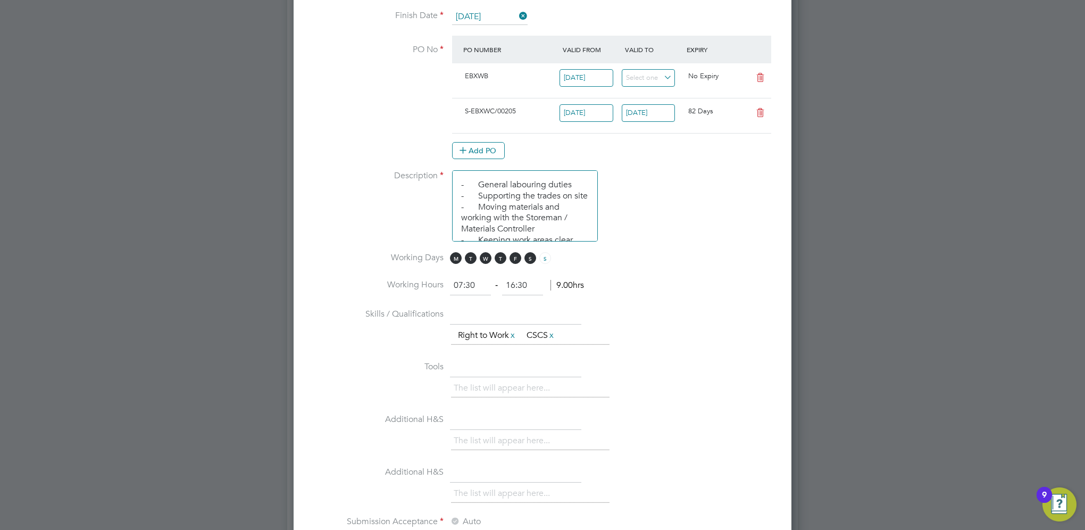
click at [762, 77] on icon at bounding box center [760, 77] width 13 height 9
type input "[DATE]"
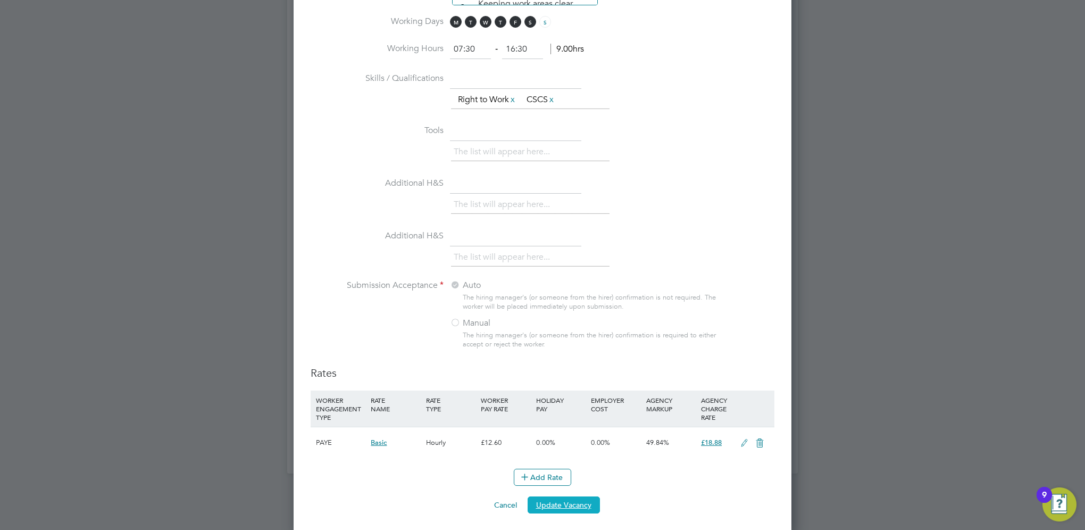
click at [570, 496] on button "Update Vacancy" at bounding box center [564, 504] width 72 height 17
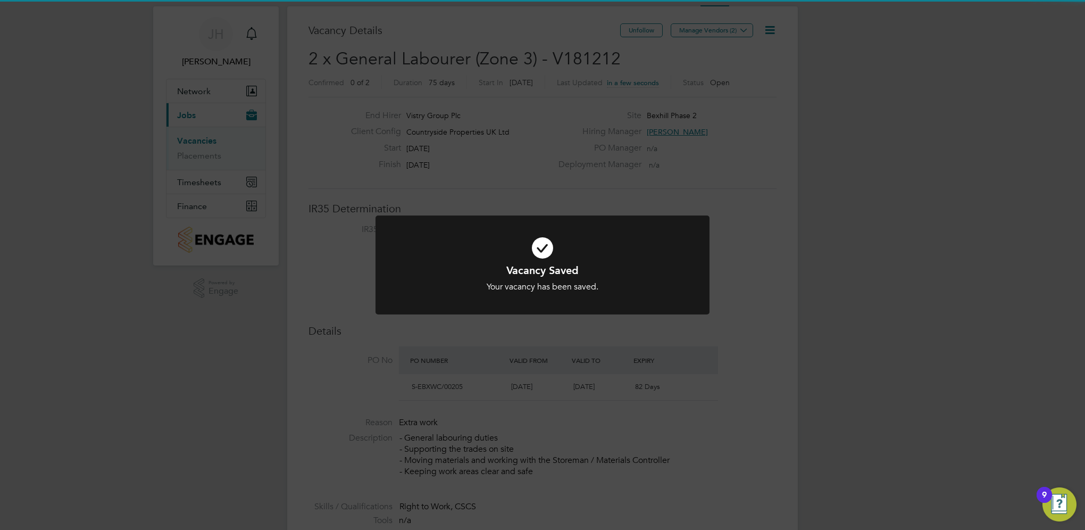
click at [600, 312] on div at bounding box center [543, 264] width 334 height 99
